Goal: Task Accomplishment & Management: Complete application form

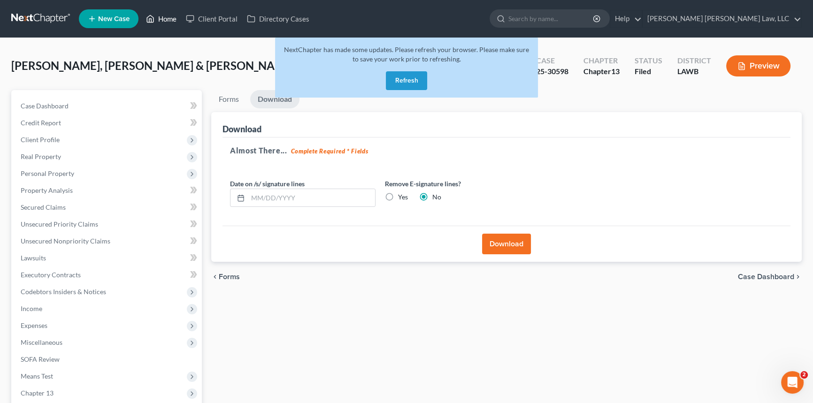
click at [165, 19] on link "Home" at bounding box center [161, 18] width 40 height 17
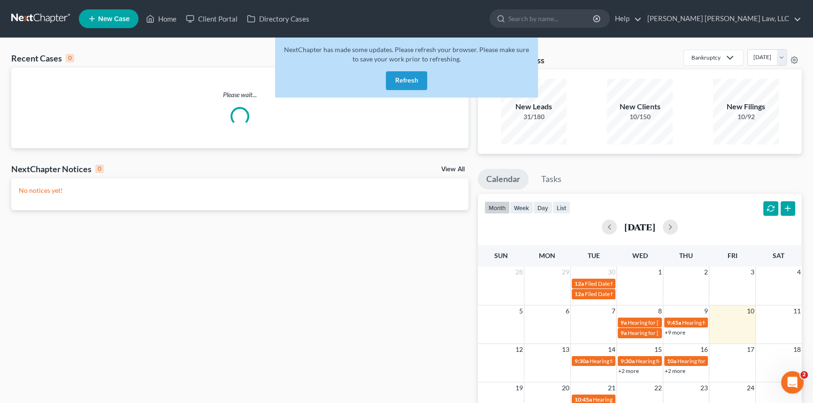
click at [408, 82] on button "Refresh" at bounding box center [406, 80] width 41 height 19
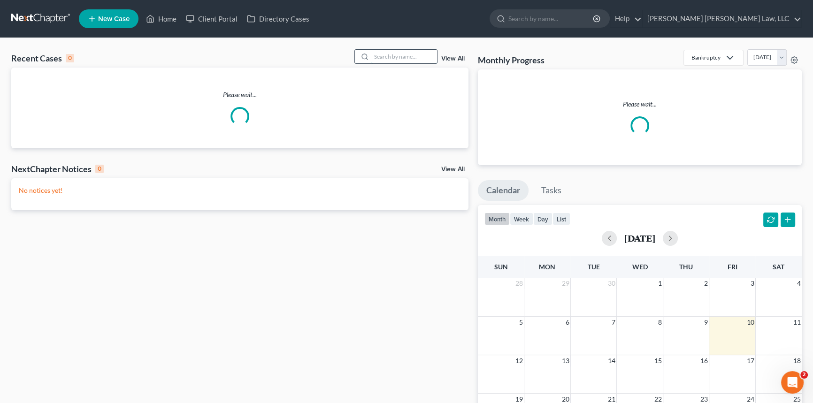
click at [398, 55] on input "search" at bounding box center [404, 57] width 66 height 14
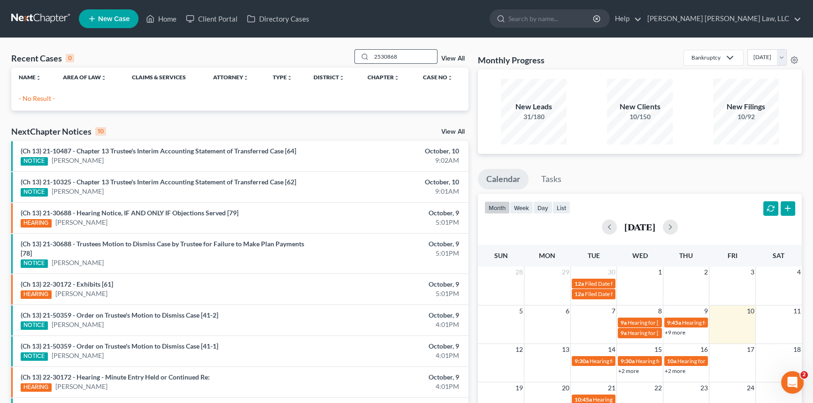
click at [380, 56] on input "2530868" at bounding box center [404, 57] width 66 height 14
type input "25-30868"
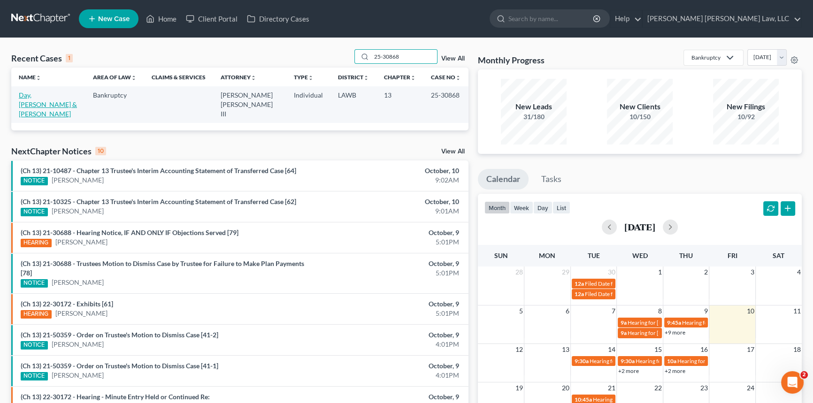
click at [38, 94] on link "Day, Cody & Tara" at bounding box center [48, 104] width 58 height 27
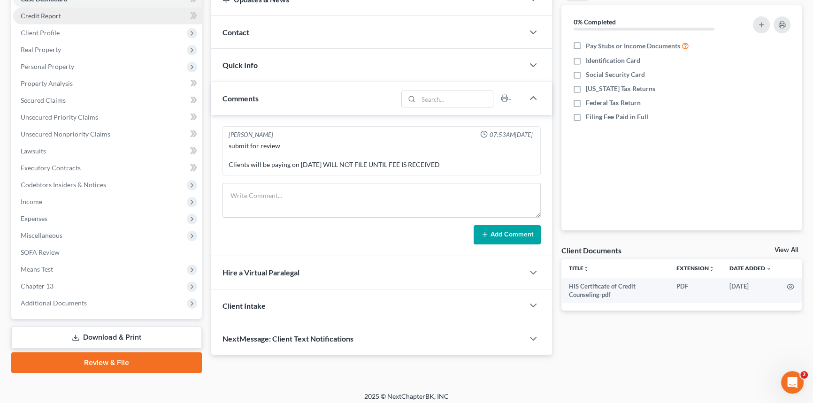
scroll to position [111, 0]
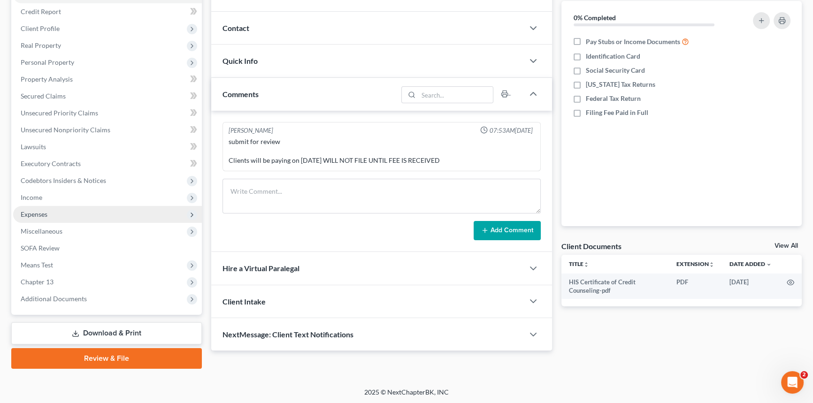
click at [54, 213] on span "Expenses" at bounding box center [107, 214] width 189 height 17
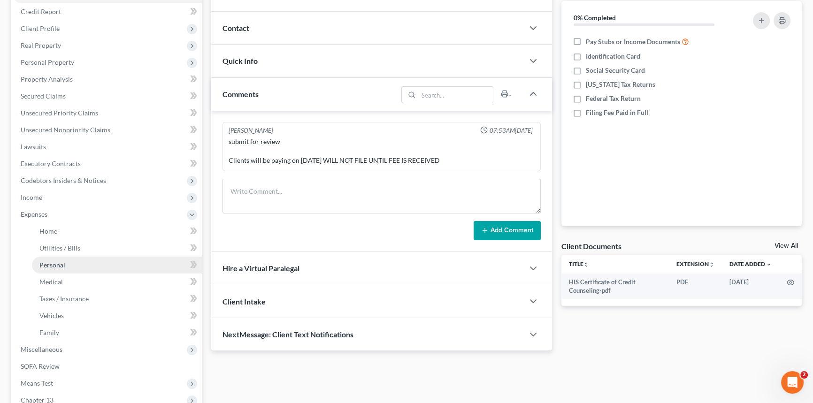
click at [63, 264] on span "Personal" at bounding box center [52, 265] width 26 height 8
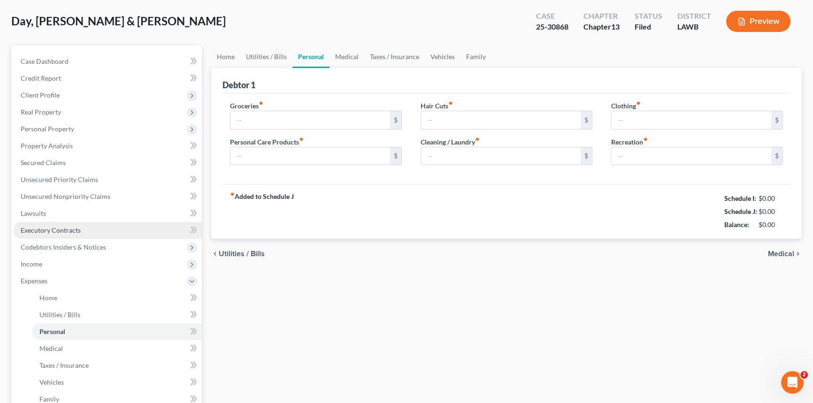
type input "2,043.00"
type input "117.00"
type input "91.00"
type input "0.00"
type input "150.00"
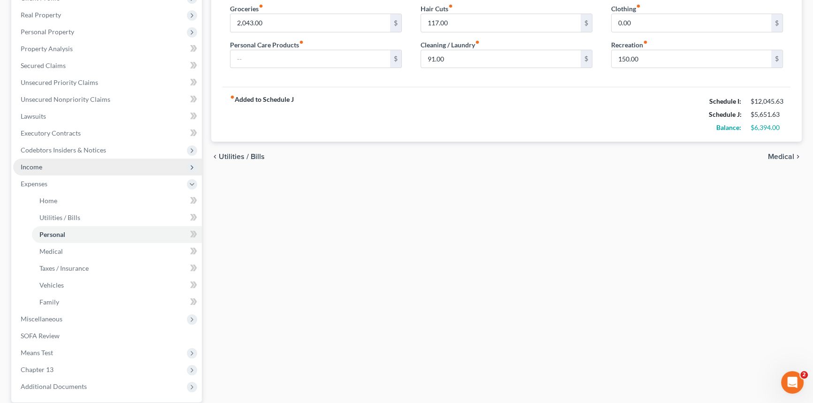
scroll to position [213, 0]
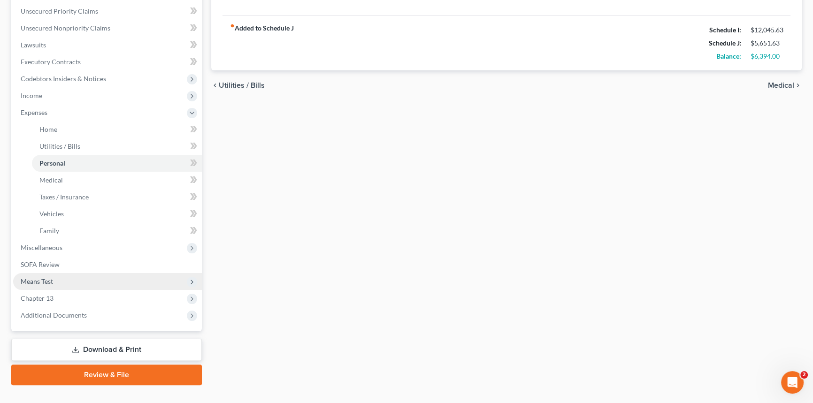
click at [112, 280] on span "Means Test" at bounding box center [107, 281] width 189 height 17
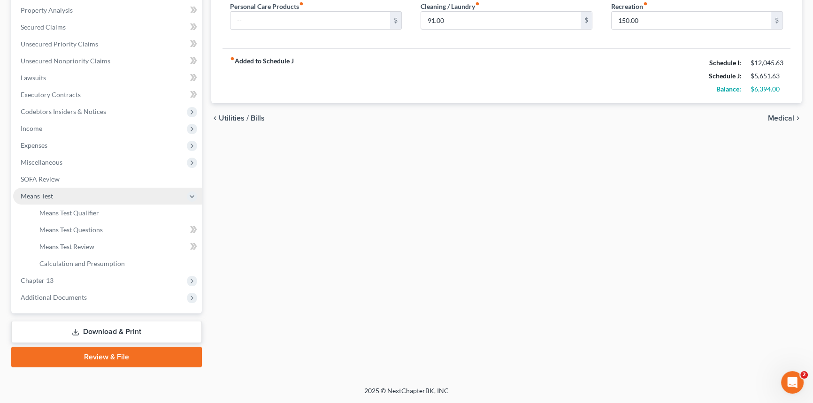
scroll to position [179, 0]
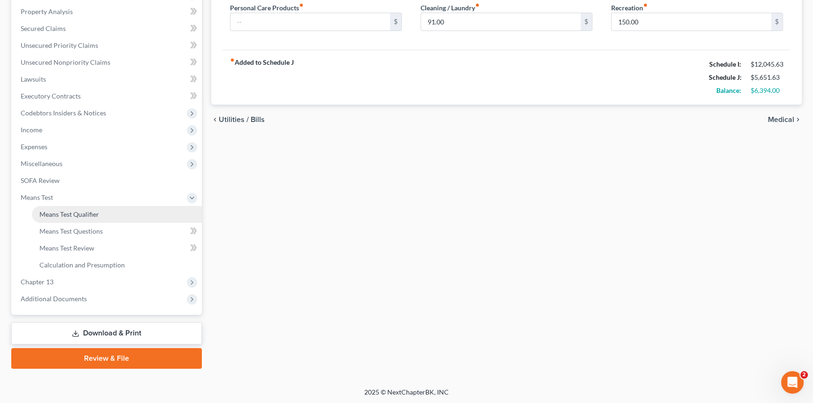
click at [116, 211] on link "Means Test Qualifier" at bounding box center [117, 214] width 170 height 17
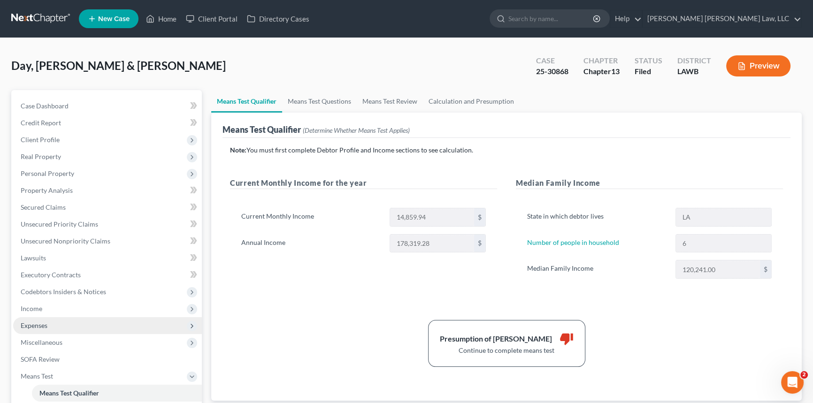
click at [71, 324] on span "Expenses" at bounding box center [107, 325] width 189 height 17
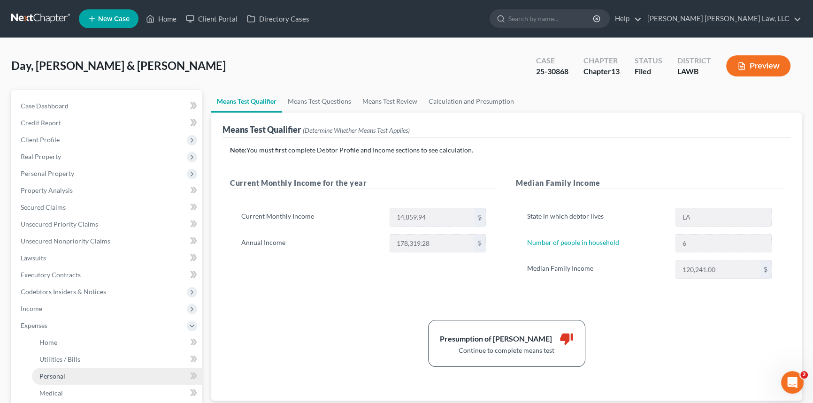
click at [102, 374] on link "Personal" at bounding box center [117, 376] width 170 height 17
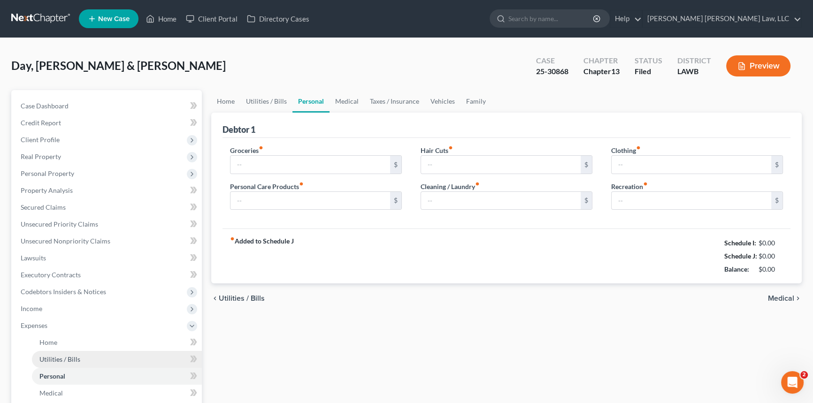
type input "2,043.00"
type input "117.00"
type input "91.00"
type input "0.00"
type input "150.00"
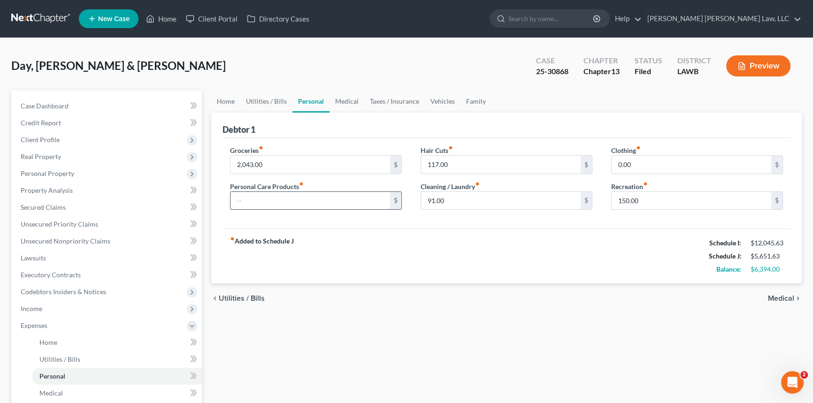
click at [250, 198] on input "text" at bounding box center [311, 201] width 160 height 18
type input "390.00"
click at [619, 162] on input "0.00" at bounding box center [692, 165] width 160 height 18
type input "271.00"
click at [463, 201] on input "91.00" at bounding box center [501, 201] width 160 height 18
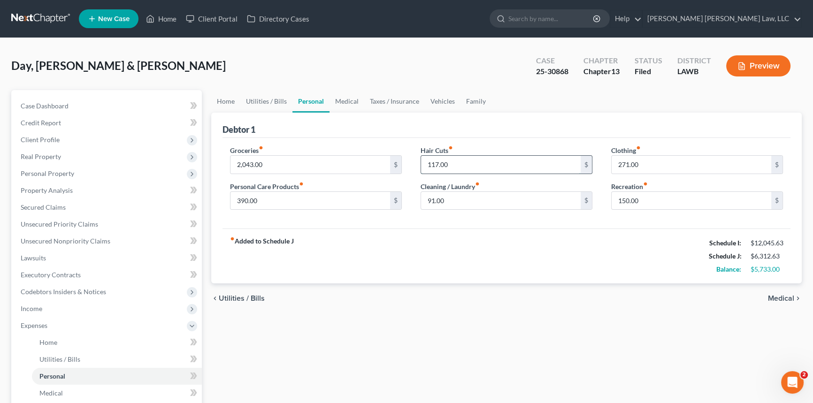
click at [484, 164] on input "117.00" at bounding box center [501, 165] width 160 height 18
click at [493, 128] on div "Debtor 1" at bounding box center [507, 125] width 568 height 25
click at [649, 198] on input "150.00" at bounding box center [692, 201] width 160 height 18
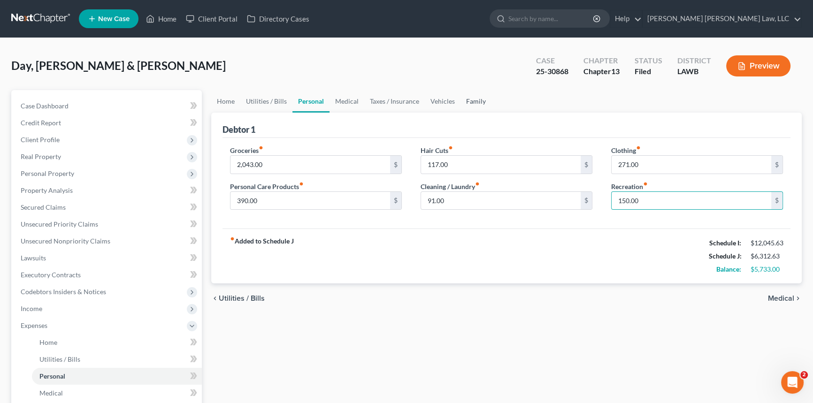
click at [469, 99] on link "Family" at bounding box center [476, 101] width 31 height 23
